Goal: Information Seeking & Learning: Learn about a topic

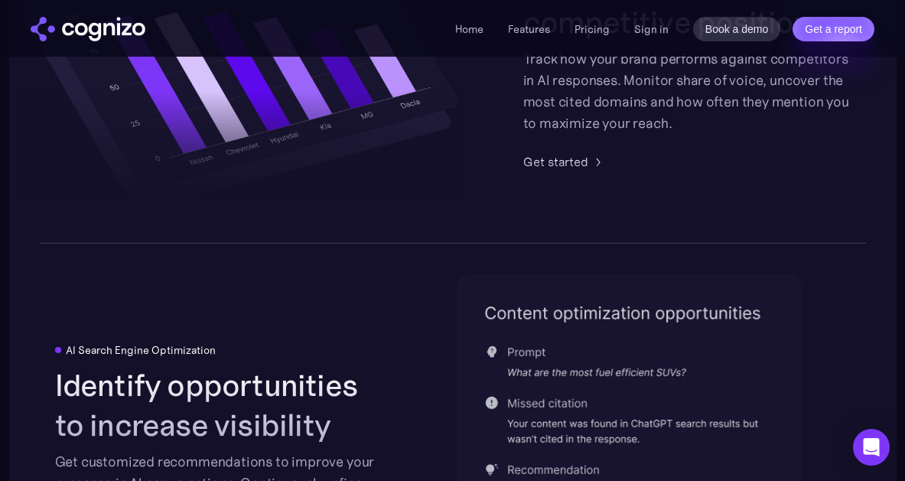
scroll to position [3140, 0]
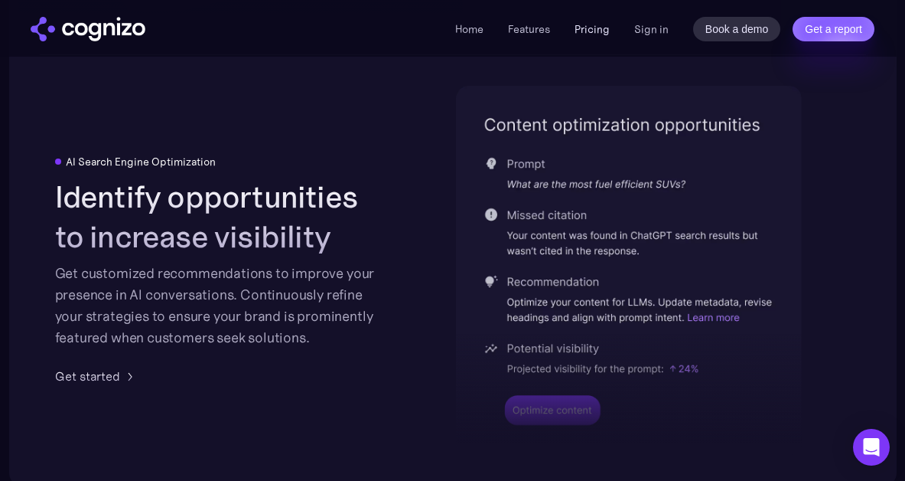
click at [598, 28] on link "Pricing" at bounding box center [592, 29] width 35 height 14
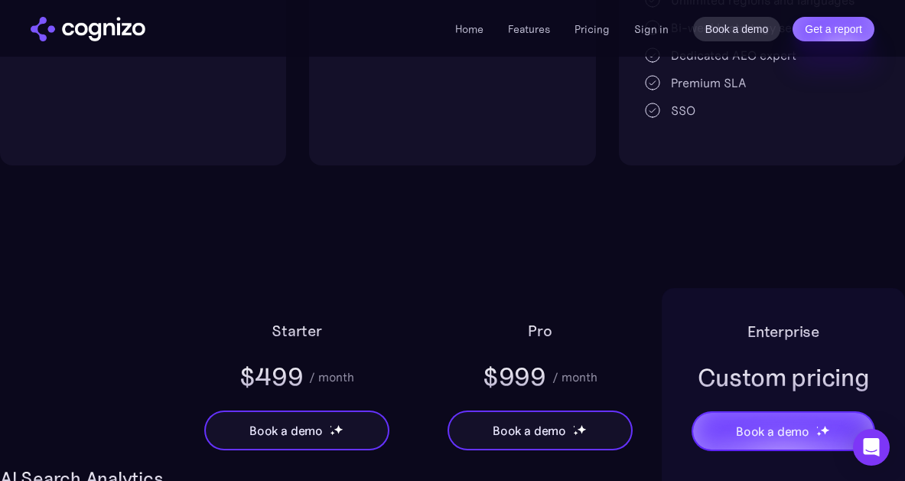
scroll to position [794, 0]
click at [533, 32] on link "Features" at bounding box center [529, 29] width 42 height 14
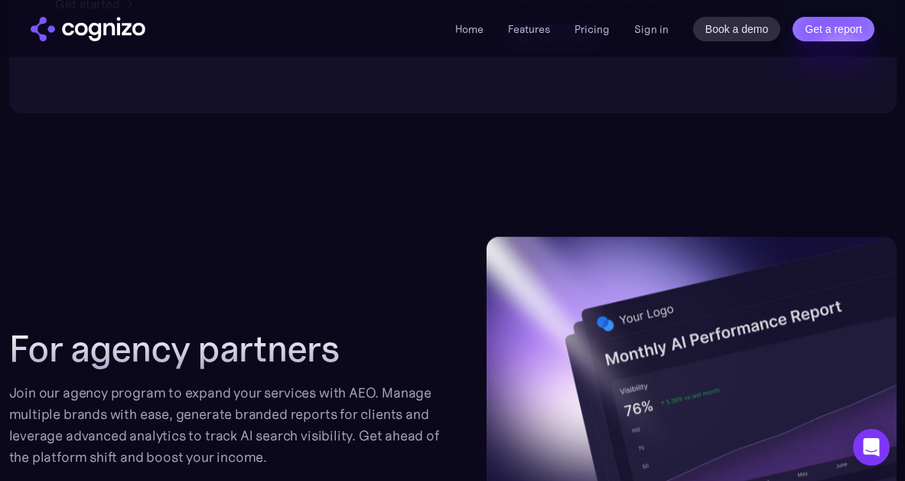
scroll to position [3753, 0]
